Goal: Register for event/course

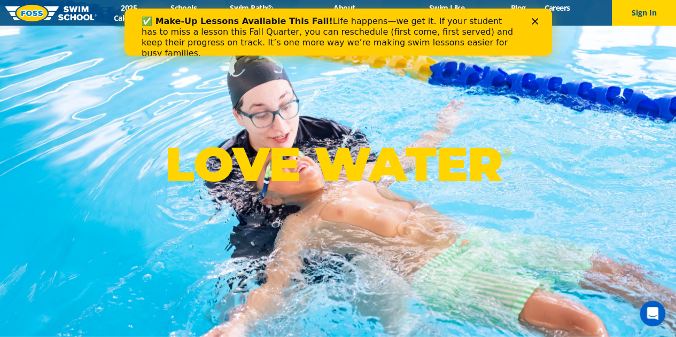
click at [532, 19] on polygon "Close" at bounding box center [534, 21] width 6 height 6
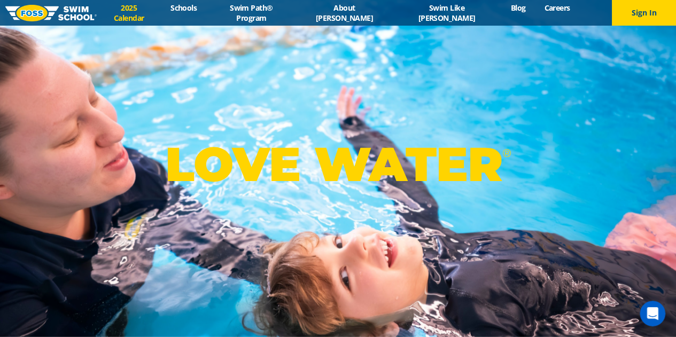
click at [161, 17] on link "2025 Calendar" at bounding box center [129, 13] width 65 height 20
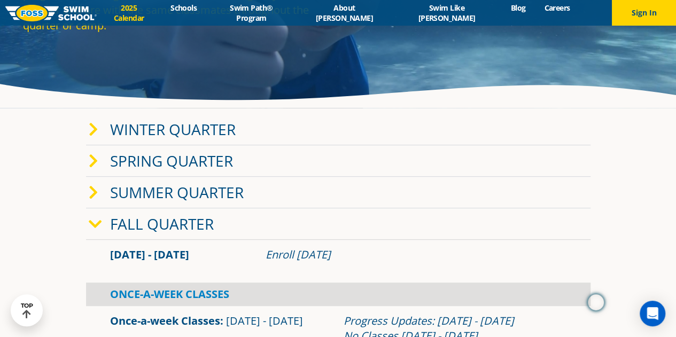
click at [202, 135] on link "Winter Quarter" at bounding box center [173, 129] width 126 height 20
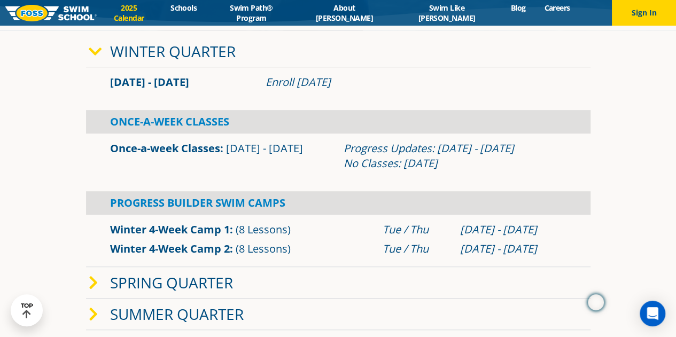
scroll to position [207, 0]
click at [90, 44] on icon at bounding box center [95, 51] width 13 height 15
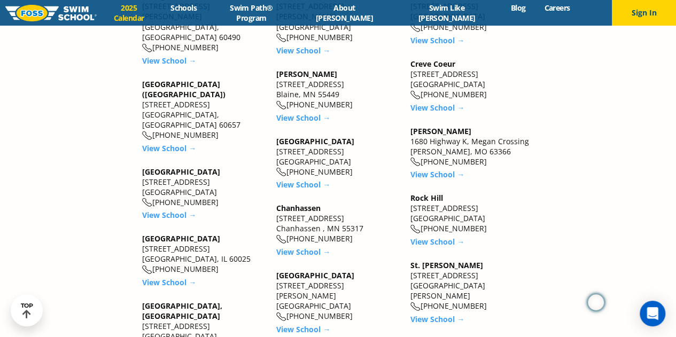
scroll to position [737, 0]
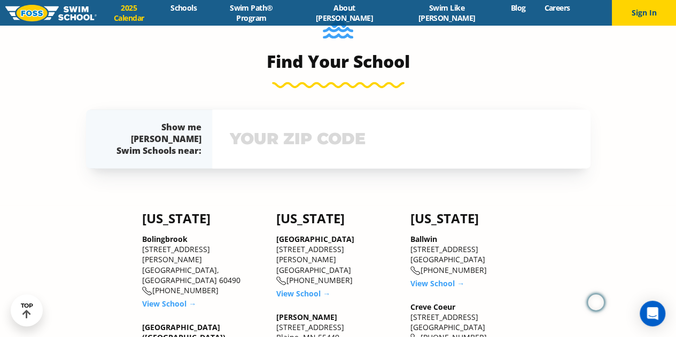
click at [314, 144] on input "text" at bounding box center [401, 138] width 349 height 31
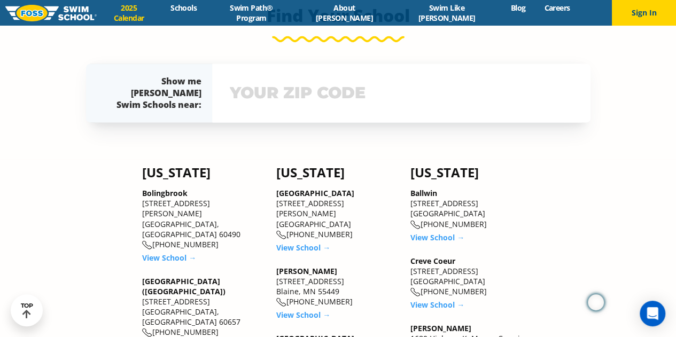
scroll to position [803, 0]
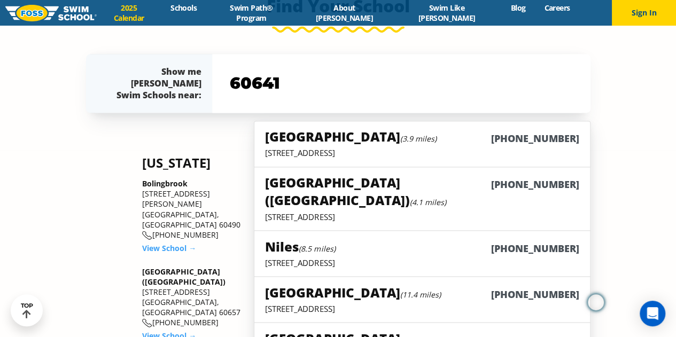
type input "60641"
click at [400, 137] on div "Elmwood Park (3.9 miles) (708) 695-8100" at bounding box center [422, 138] width 314 height 20
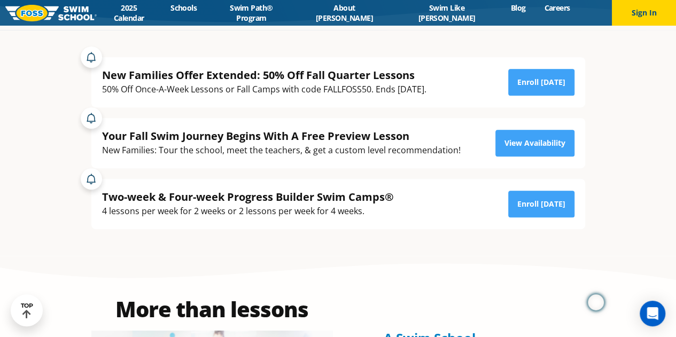
scroll to position [207, 0]
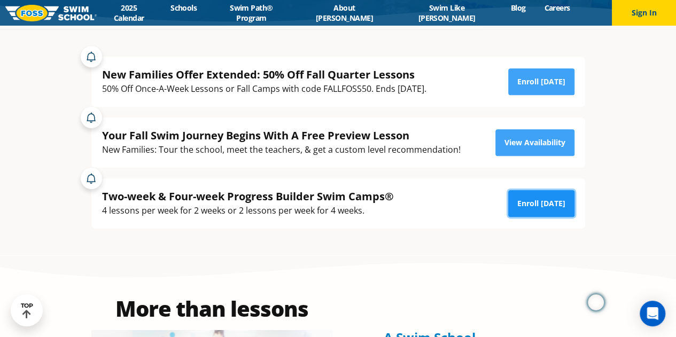
click at [519, 208] on link "Enroll [DATE]" at bounding box center [541, 203] width 66 height 27
